Goal: Answer question/provide support: Answer question/provide support

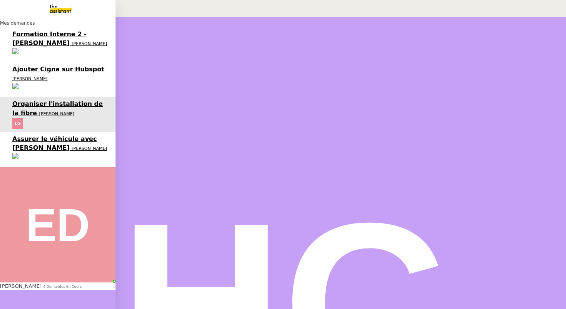
click at [72, 135] on span "Assurer le véhicule avec [PERSON_NAME]" at bounding box center [54, 143] width 84 height 16
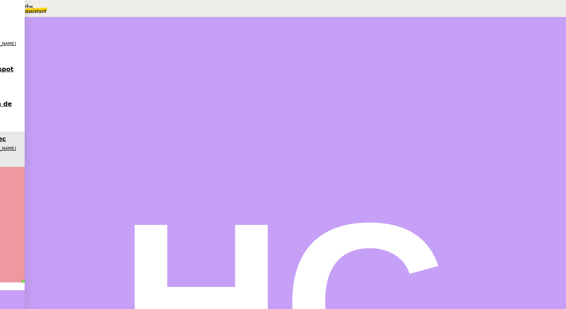
scroll to position [172, 0]
click at [86, 237] on span "•••" at bounding box center [93, 239] width 14 height 5
click at [107, 47] on span "Statut" at bounding box center [100, 49] width 14 height 5
click at [43, 22] on span "Terminé" at bounding box center [30, 18] width 24 height 6
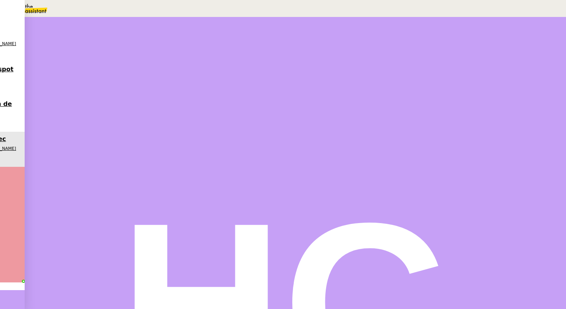
click at [421, 75] on span "Sauver" at bounding box center [413, 73] width 16 height 6
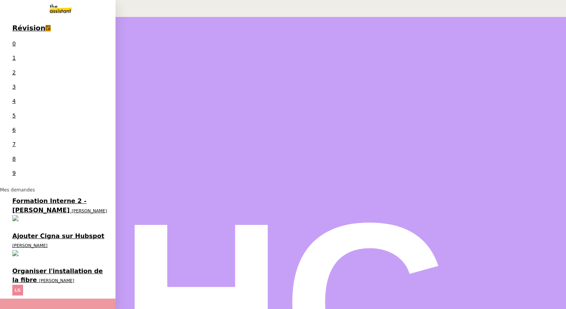
click at [42, 267] on span "Organiser l'installation de la fibre" at bounding box center [57, 275] width 90 height 16
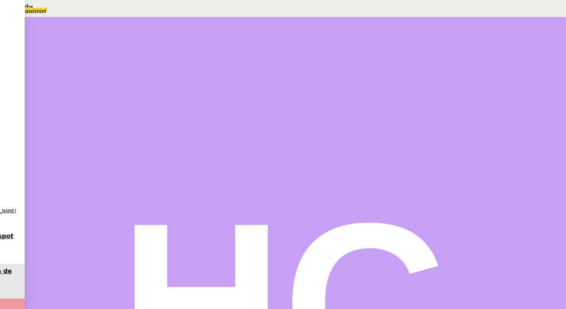
scroll to position [110, 0]
click at [111, 144] on span "Répondre" at bounding box center [99, 147] width 23 height 6
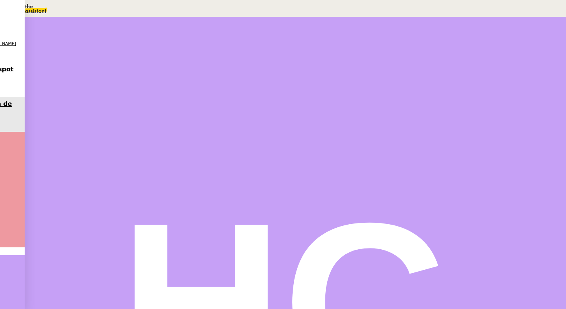
scroll to position [0, 0]
click at [339, 38] on div "Statut" at bounding box center [295, 42] width 426 height 9
click at [50, 40] on span "En attente" at bounding box center [34, 36] width 32 height 6
click at [107, 40] on span "Statut" at bounding box center [100, 42] width 14 height 5
click at [50, 40] on span "En attente" at bounding box center [34, 36] width 32 height 6
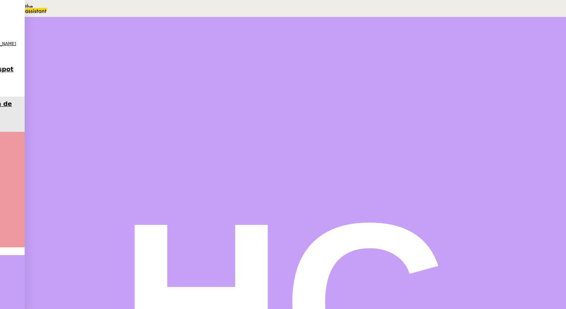
click at [428, 71] on link "Dans 2 jours ouvrés" at bounding box center [429, 68] width 53 height 6
type input "07:00"
click at [421, 197] on span "Sauver" at bounding box center [413, 195] width 16 height 6
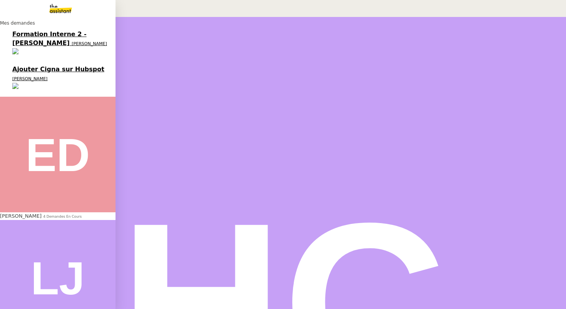
click at [58, 65] on span "Ajouter Cigna sur Hubspot" at bounding box center [58, 68] width 92 height 7
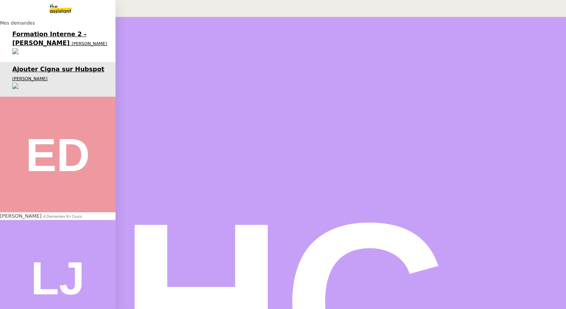
click at [43, 214] on span "4 demandes en cours" at bounding box center [62, 216] width 38 height 4
